Goal: Transaction & Acquisition: Book appointment/travel/reservation

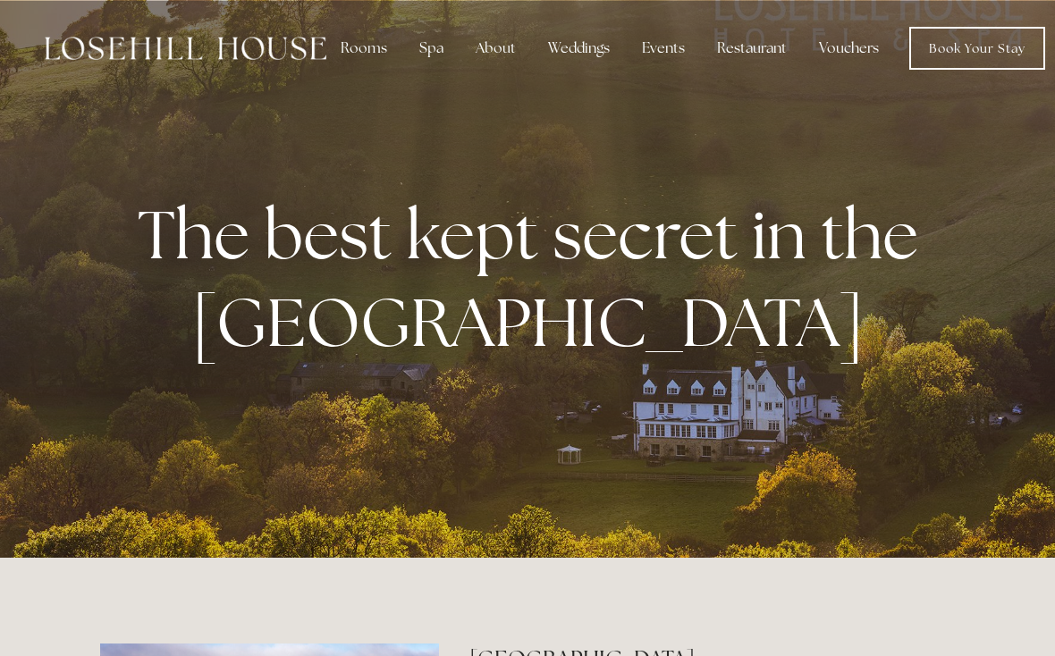
click at [352, 52] on div "Rooms" at bounding box center [363, 48] width 75 height 36
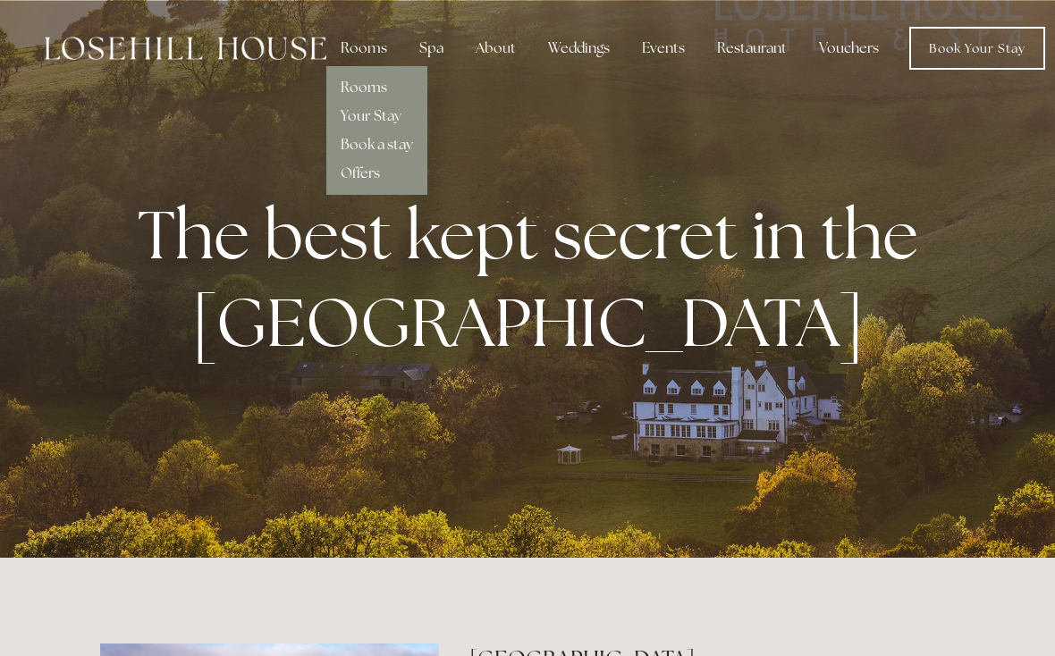
click at [371, 89] on link "Rooms" at bounding box center [364, 87] width 46 height 19
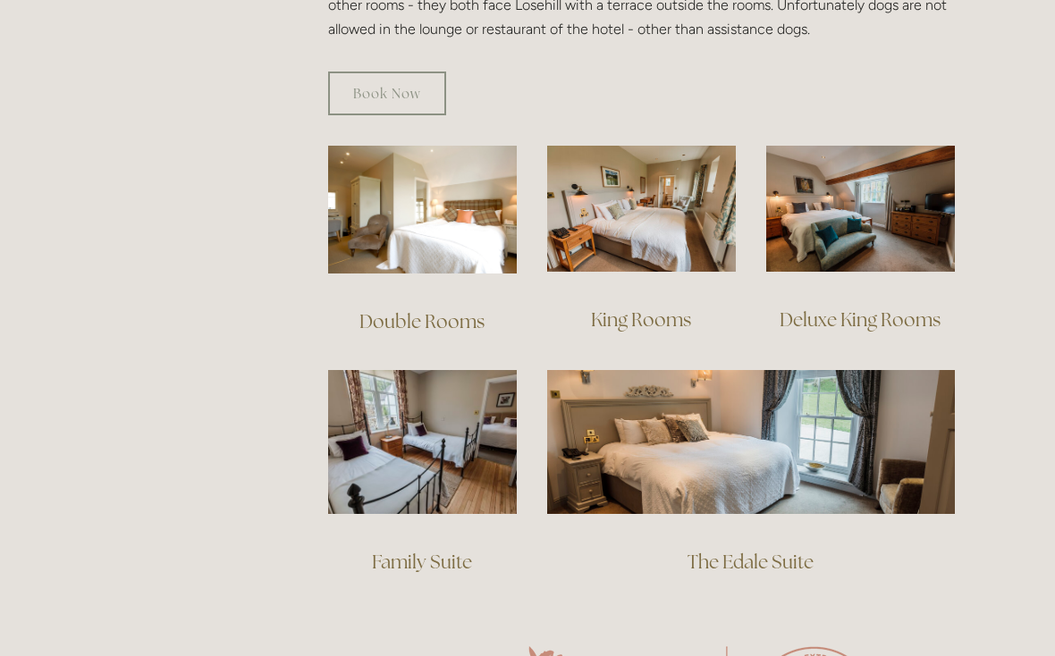
scroll to position [1210, 0]
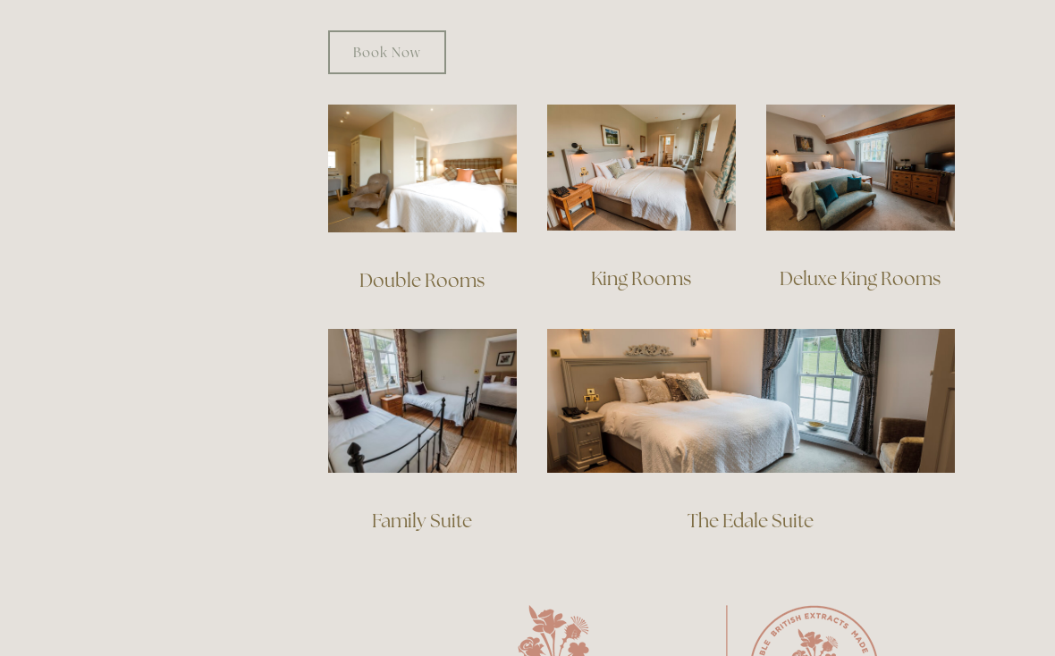
click at [435, 509] on link "Family Suite" at bounding box center [422, 521] width 100 height 24
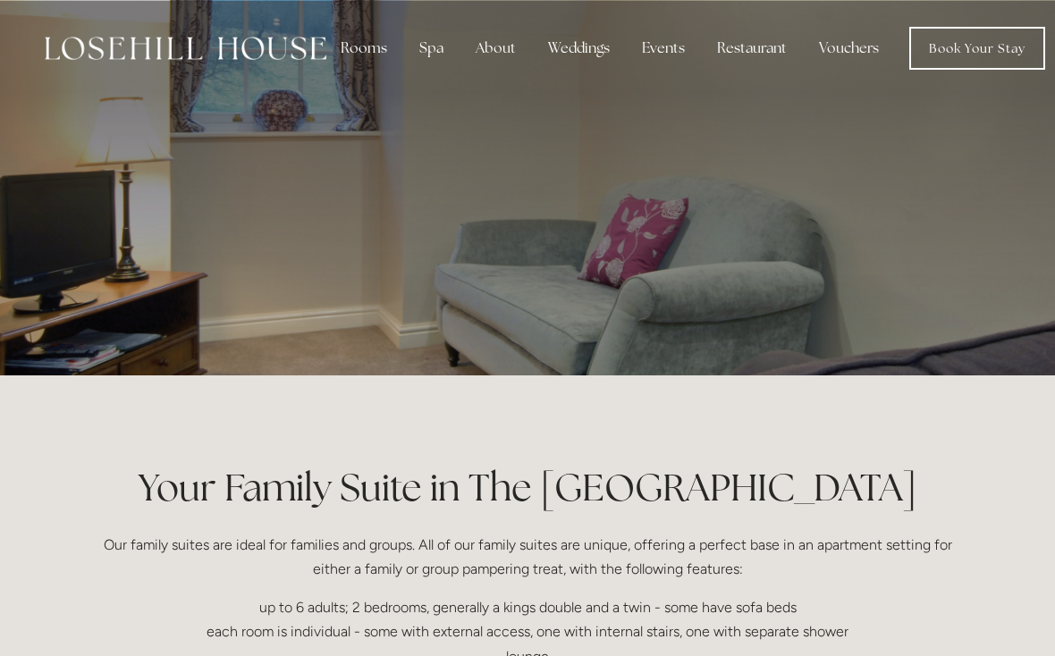
click at [978, 43] on link "Book Your Stay" at bounding box center [977, 48] width 136 height 43
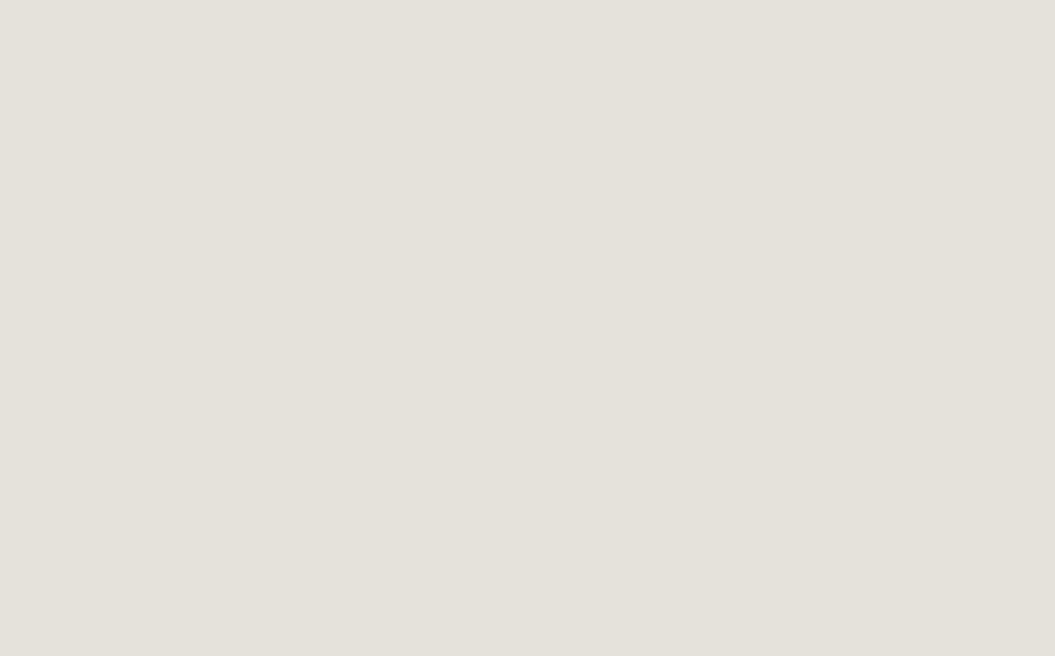
scroll to position [316, 0]
